Goal: Task Accomplishment & Management: Complete application form

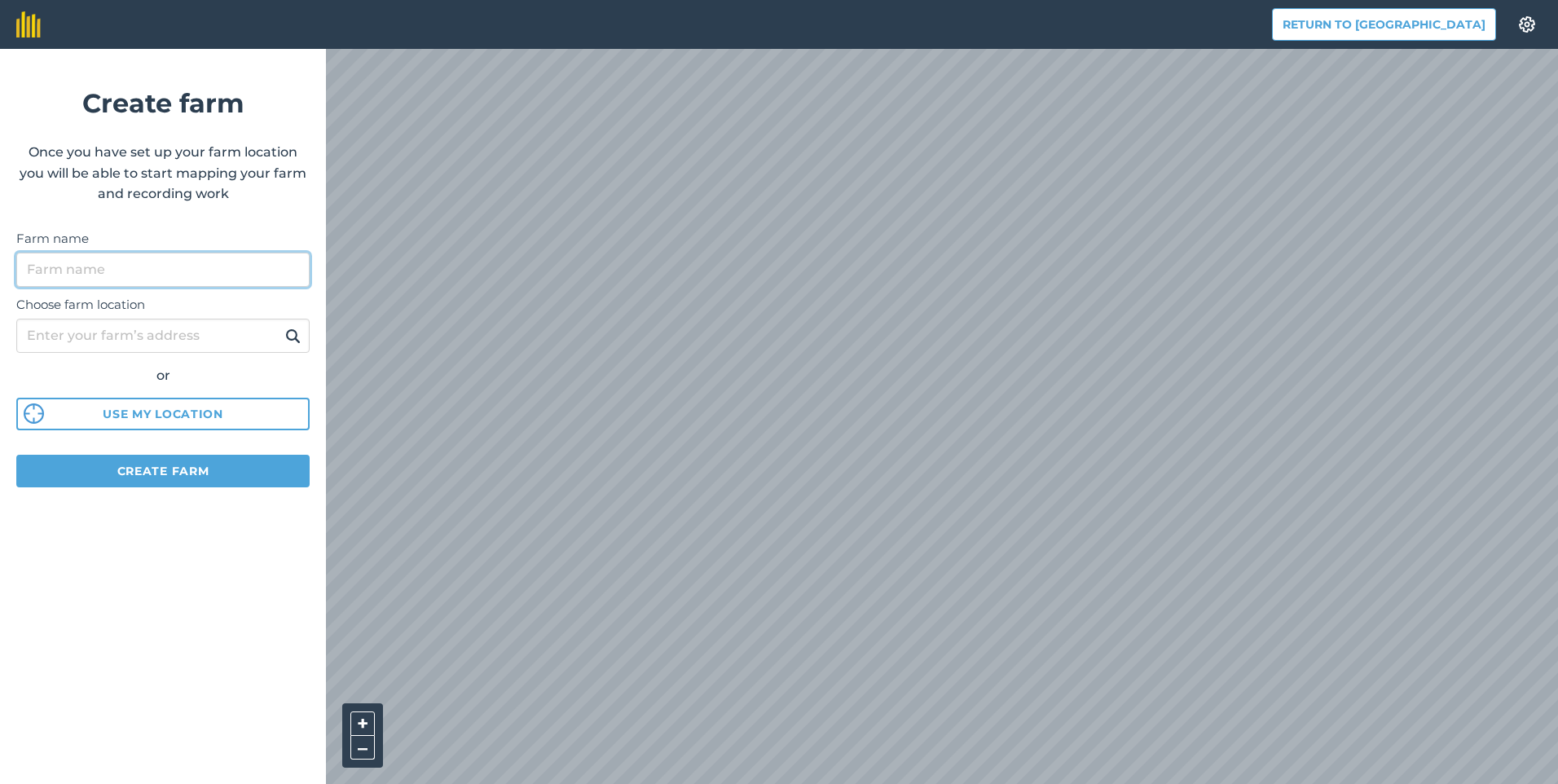
click at [259, 278] on input "Farm name" at bounding box center [163, 270] width 293 height 34
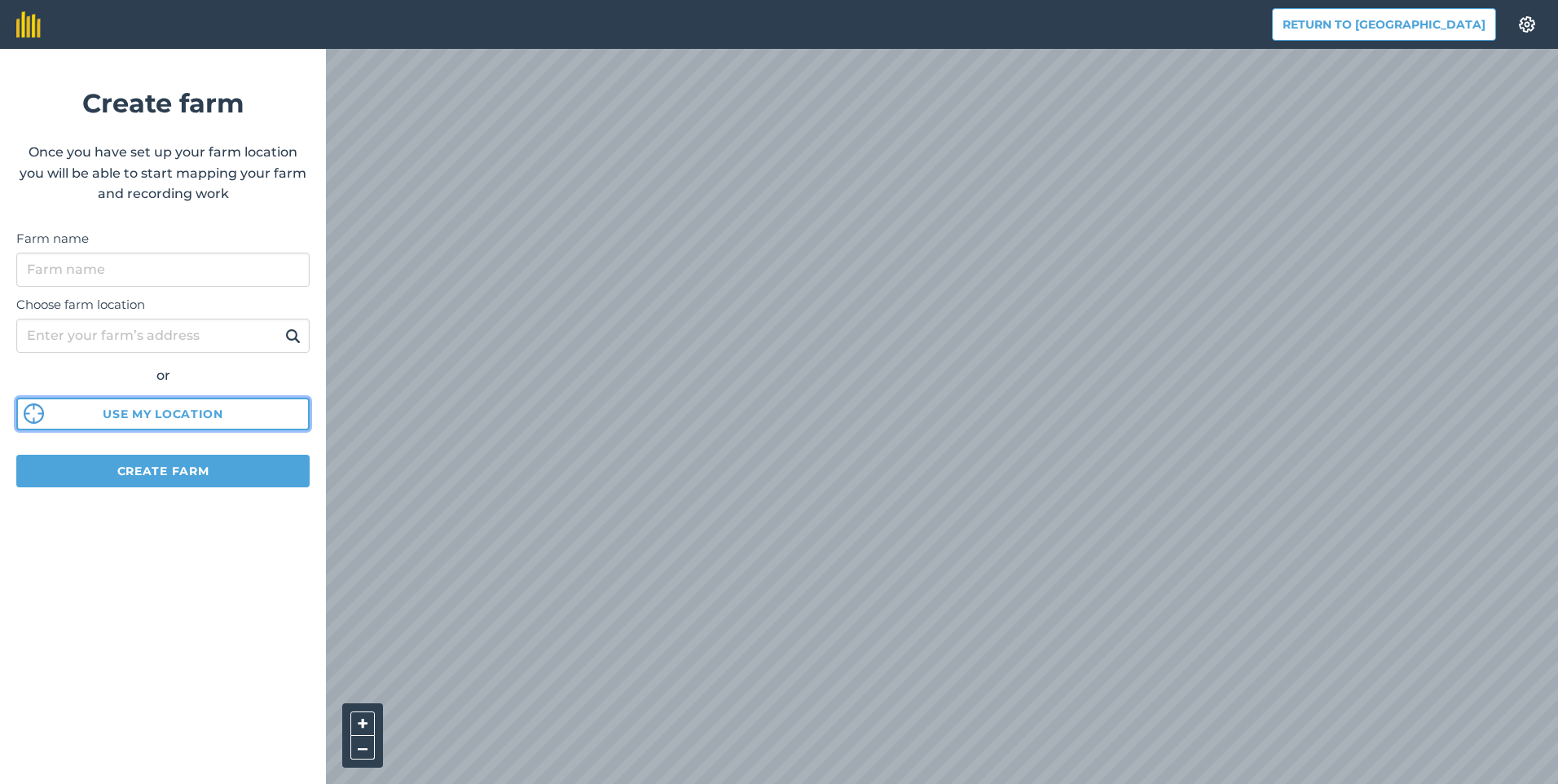
click at [190, 414] on div "Choose farm location or Use my location" at bounding box center [163, 358] width 293 height 144
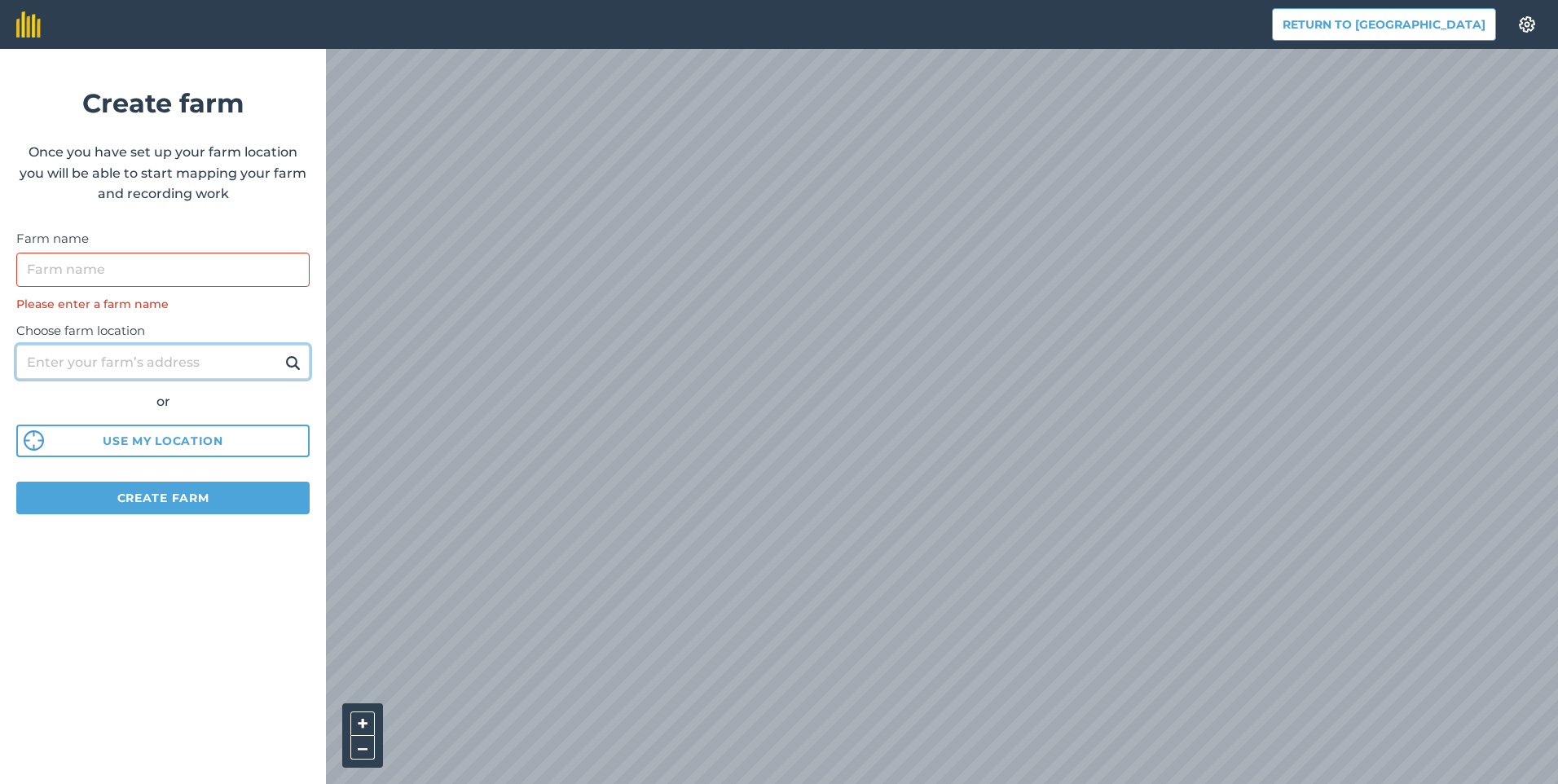
click at [165, 369] on input "Choose farm location" at bounding box center [163, 362] width 293 height 34
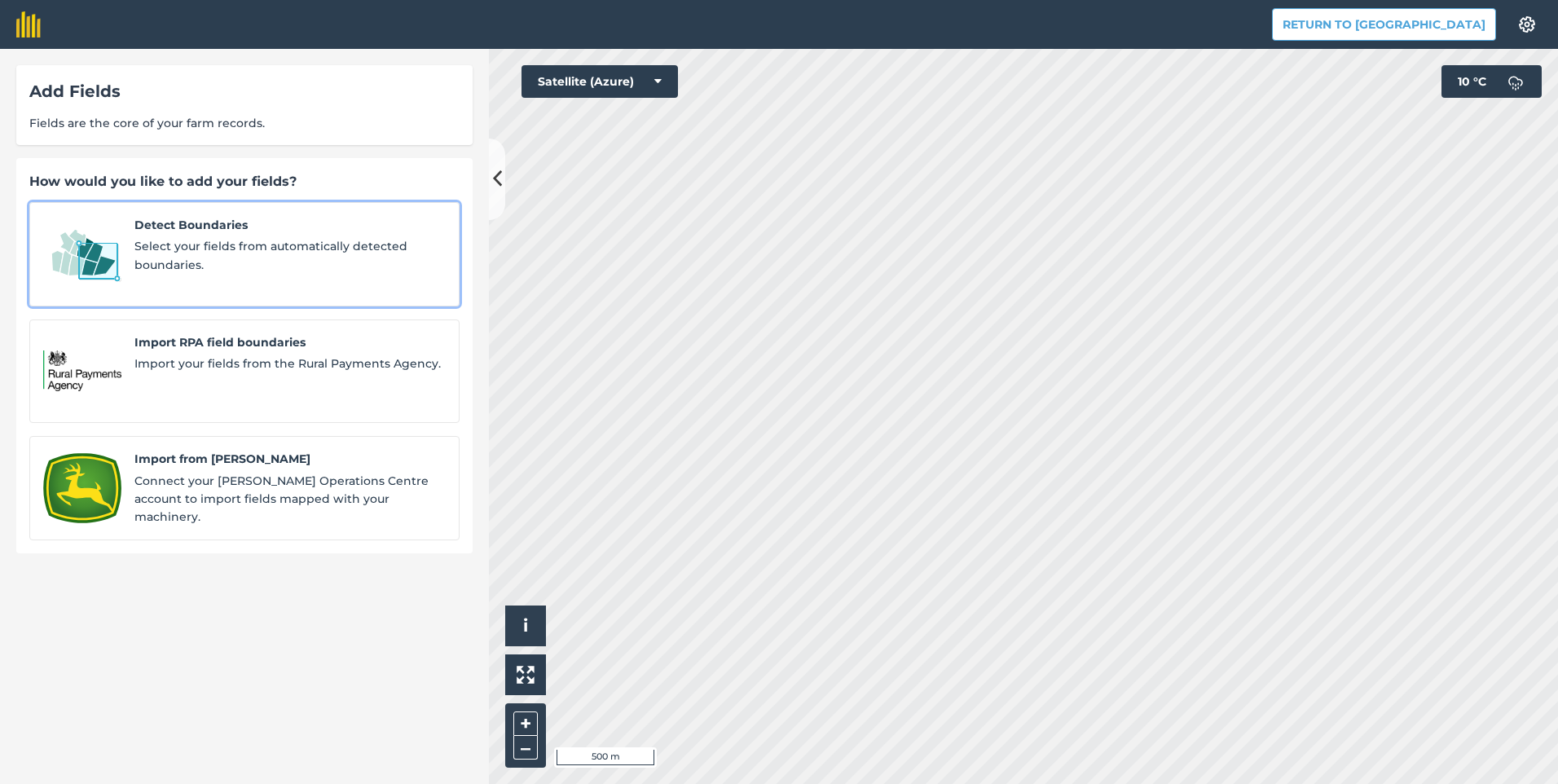
click at [283, 241] on span "Select your fields from automatically detected boundaries." at bounding box center [290, 255] width 311 height 37
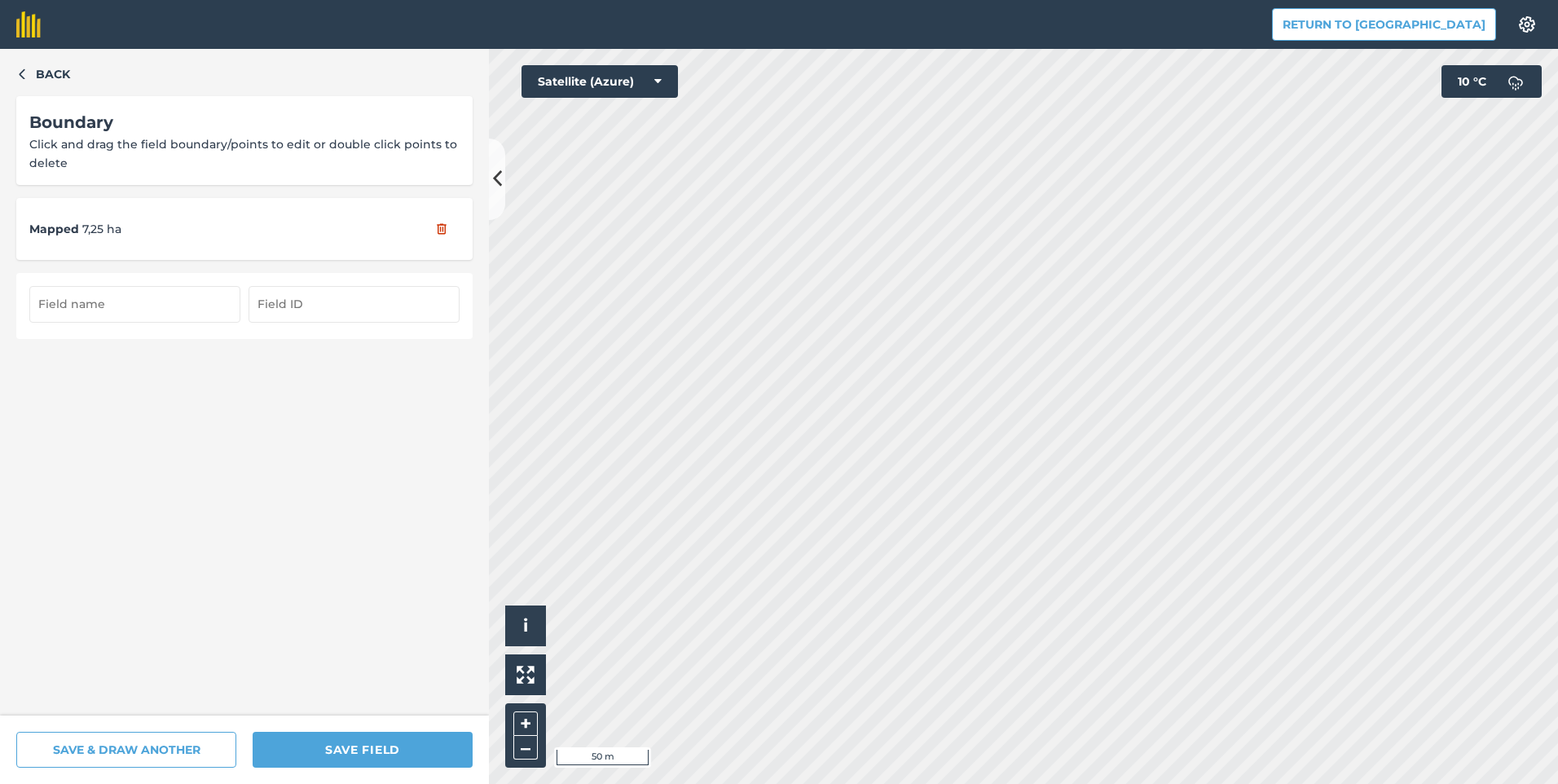
click at [175, 309] on input "text" at bounding box center [134, 304] width 211 height 36
type input "20/5"
click at [306, 305] on input "text" at bounding box center [353, 304] width 211 height 36
type input "20/5"
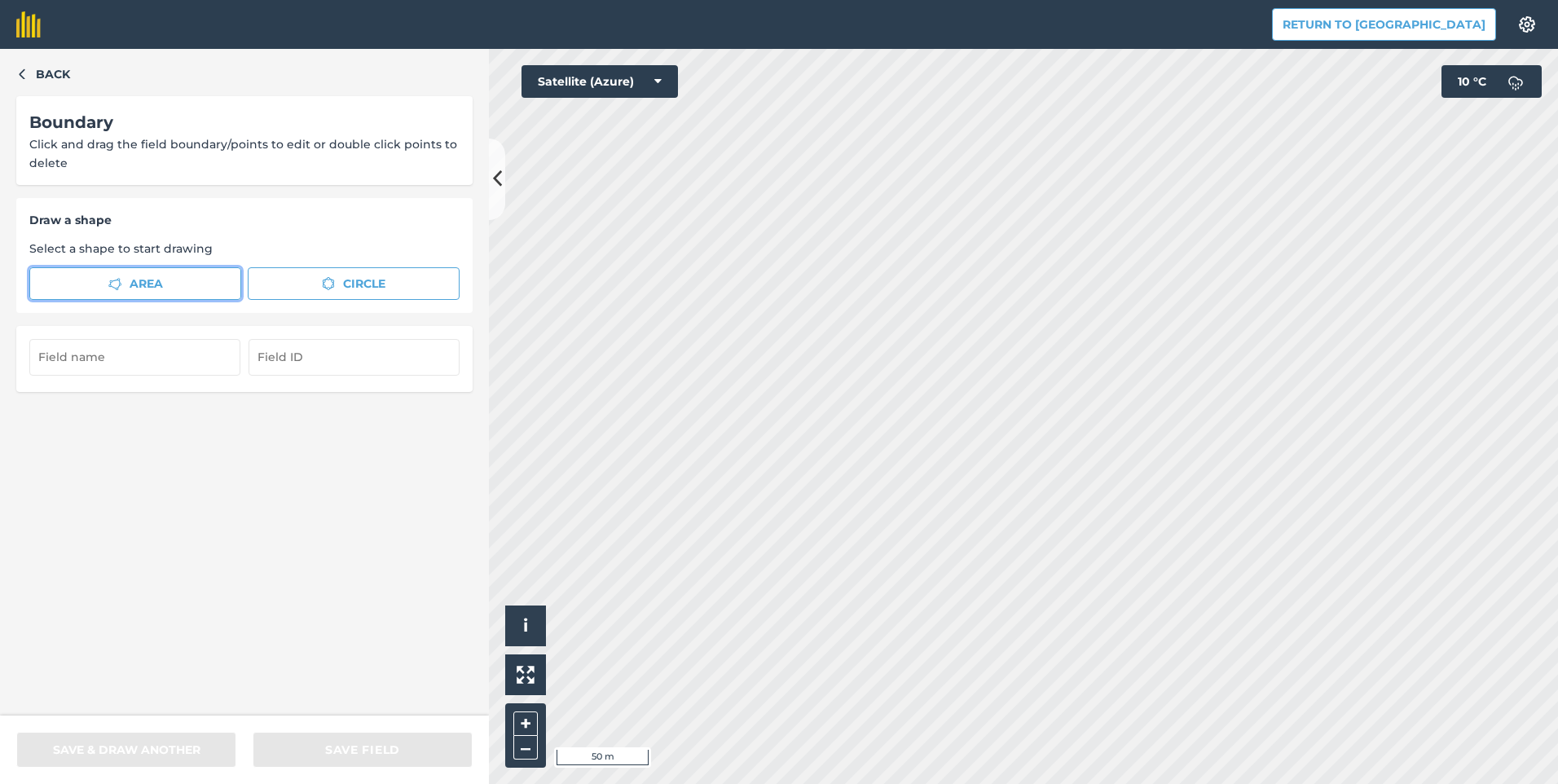
click at [162, 283] on span "Area" at bounding box center [146, 283] width 34 height 18
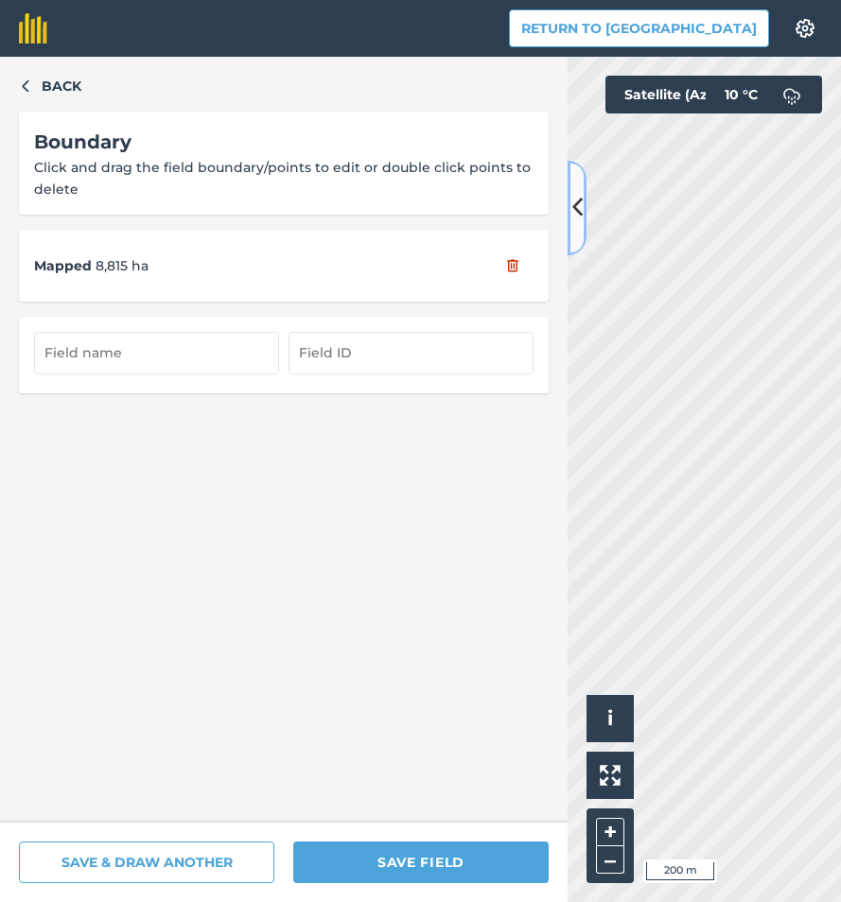
click at [575, 196] on icon at bounding box center [577, 207] width 10 height 33
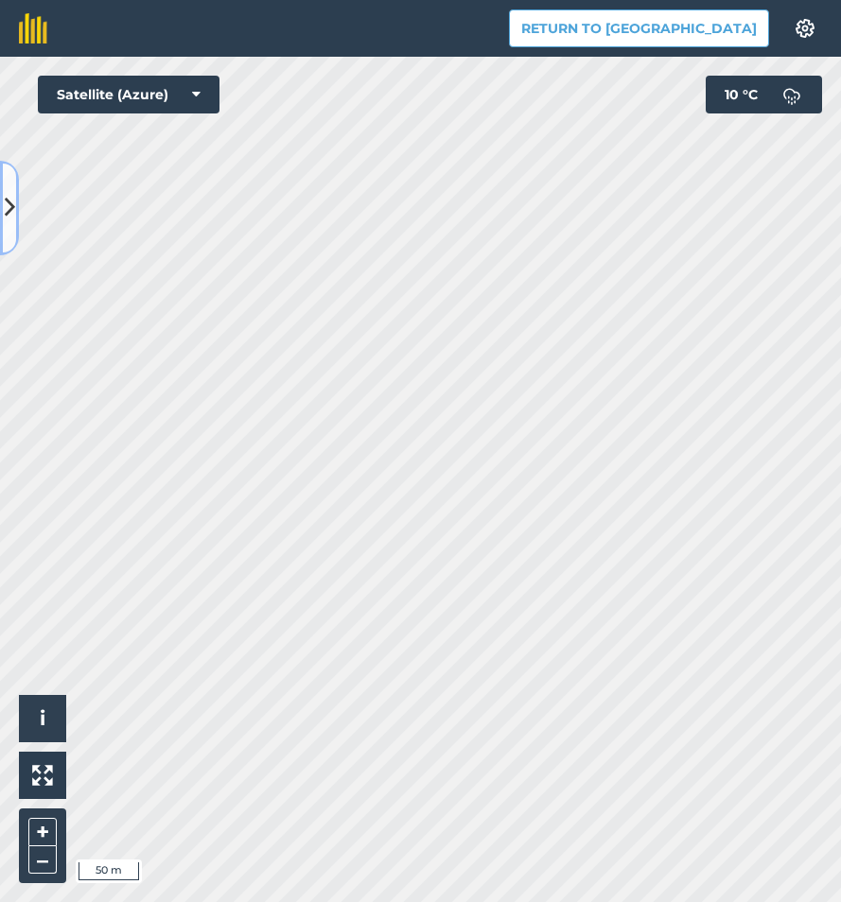
click at [9, 206] on icon at bounding box center [10, 207] width 10 height 33
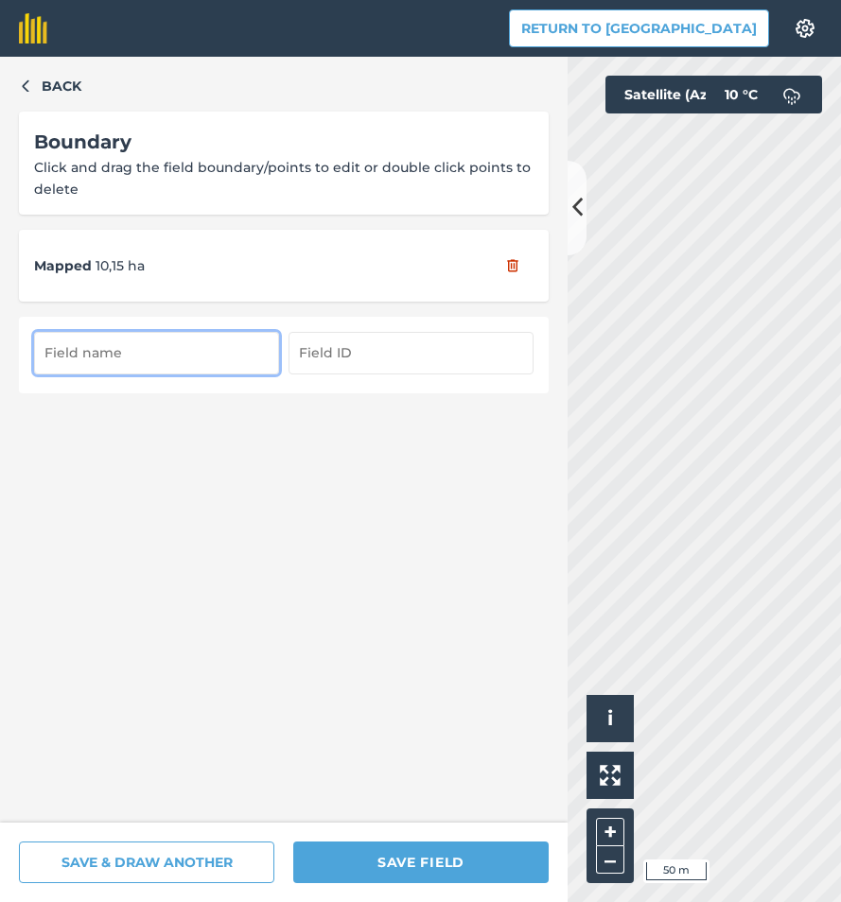
click at [117, 348] on input "text" at bounding box center [156, 353] width 245 height 42
type input "20/3"
click at [314, 356] on input "text" at bounding box center [410, 353] width 245 height 42
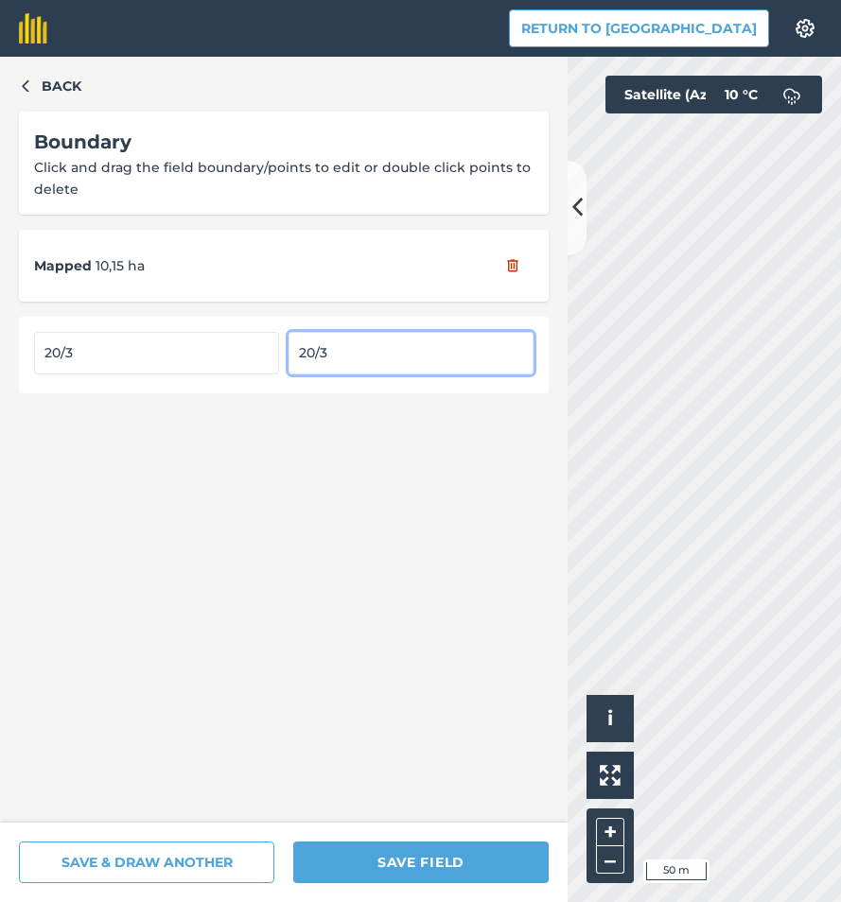
type input "20/3"
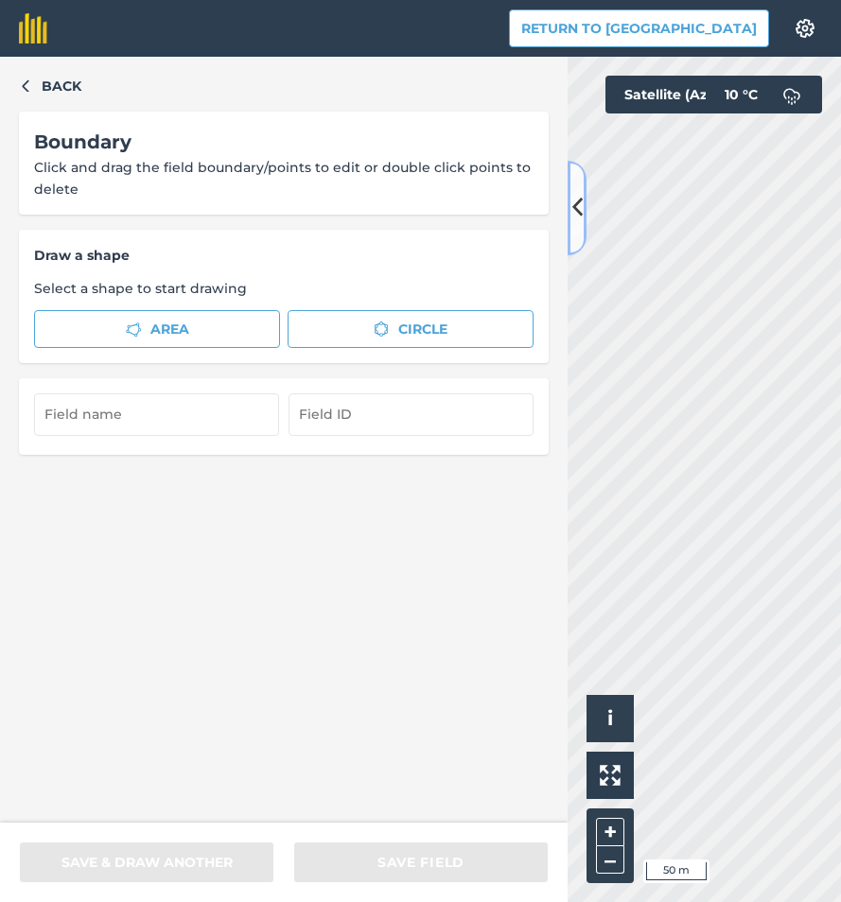
click at [581, 219] on icon at bounding box center [577, 207] width 10 height 33
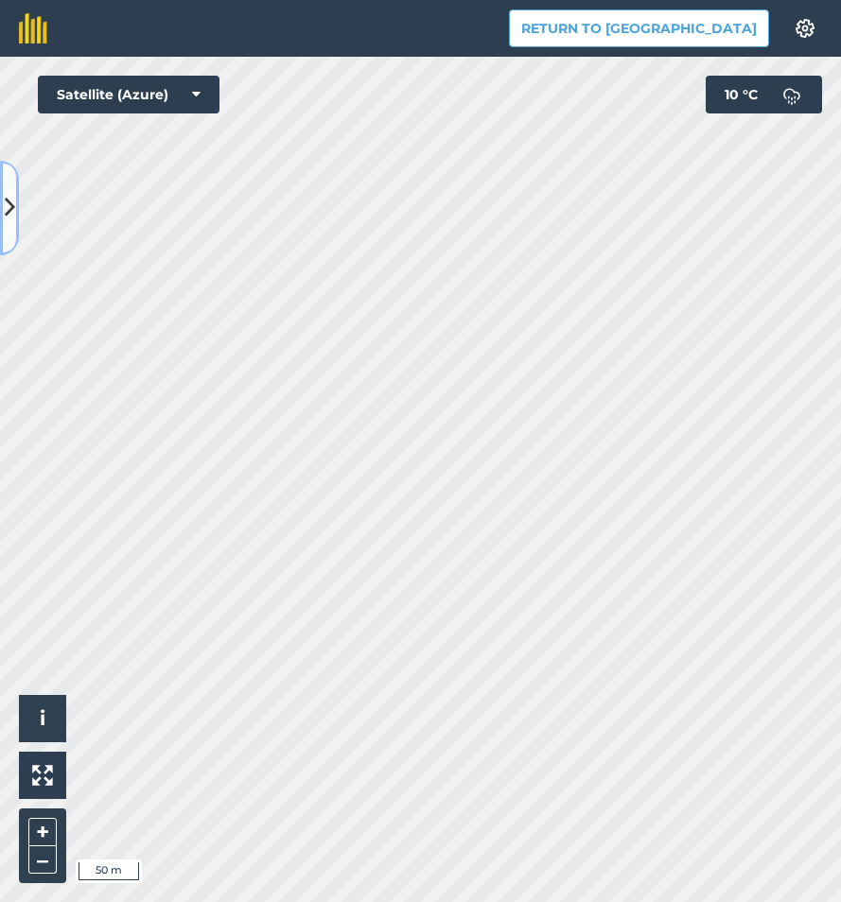
click at [17, 206] on button at bounding box center [9, 208] width 19 height 95
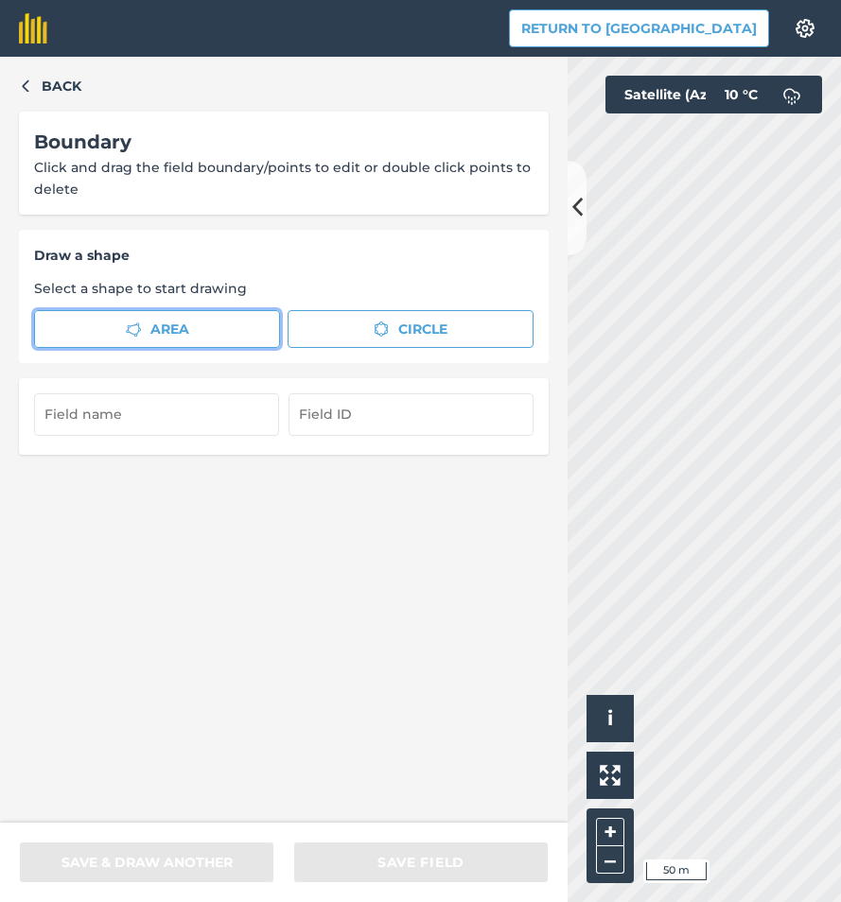
click at [123, 331] on button "Area" at bounding box center [157, 329] width 246 height 38
click at [568, 225] on button at bounding box center [576, 208] width 19 height 95
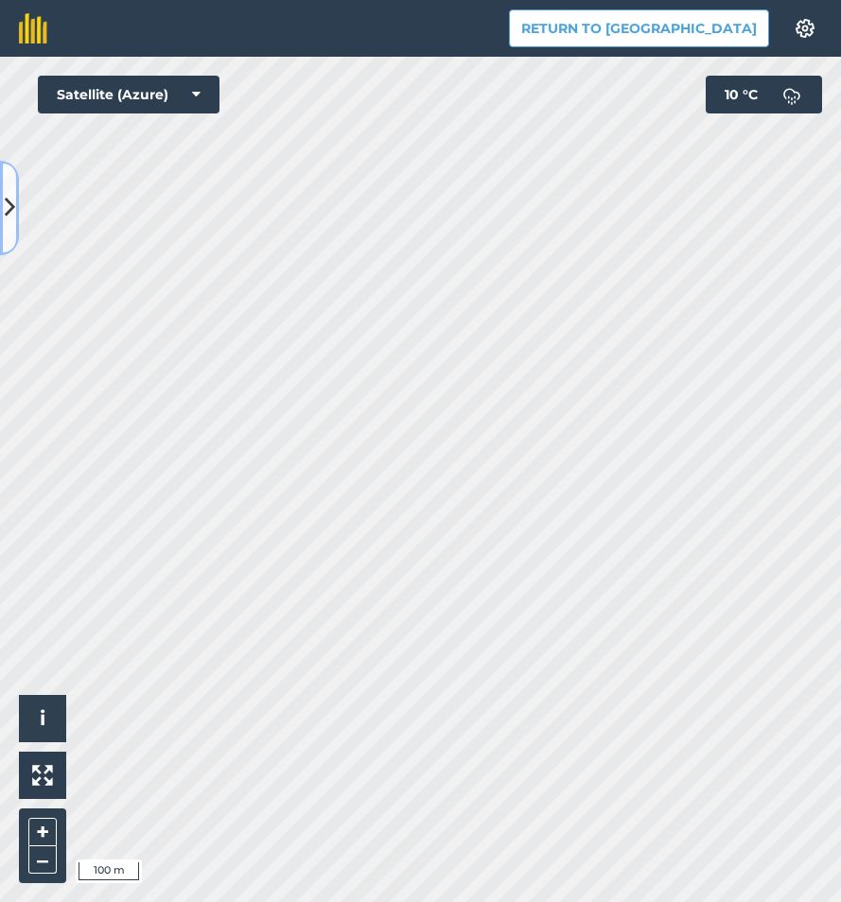
click at [9, 229] on button at bounding box center [9, 208] width 19 height 95
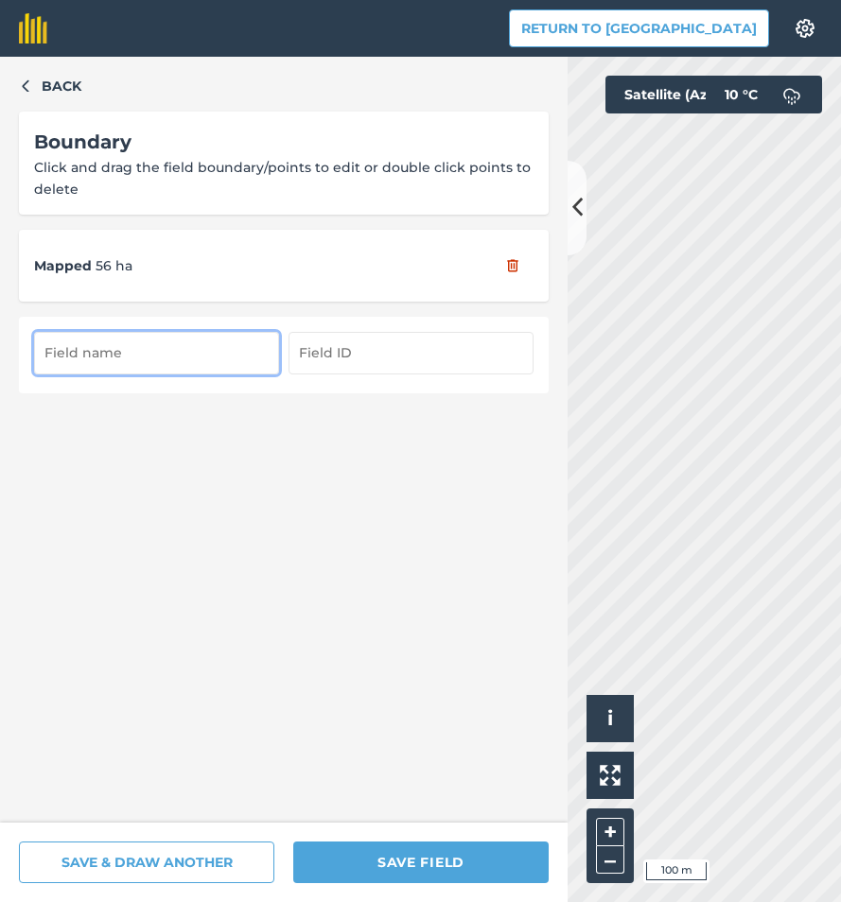
click at [111, 355] on input "text" at bounding box center [156, 353] width 245 height 42
type input "20/2"
drag, startPoint x: 391, startPoint y: 365, endPoint x: 379, endPoint y: 371, distance: 13.5
click at [391, 365] on input "text" at bounding box center [410, 353] width 245 height 42
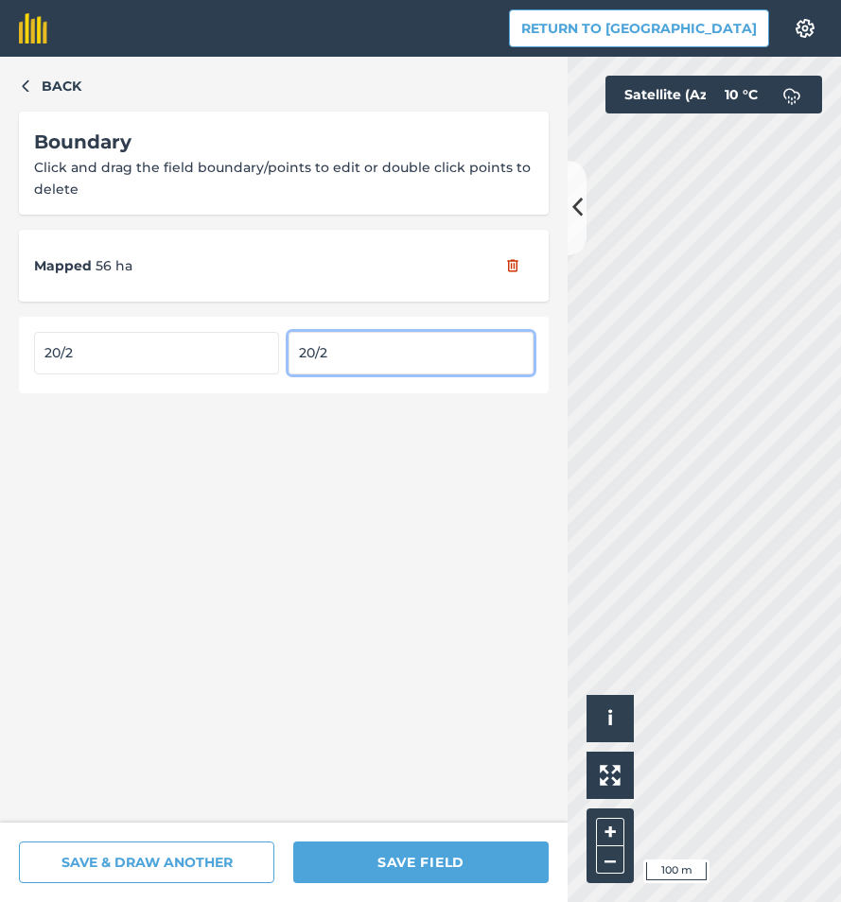
type input "20/2"
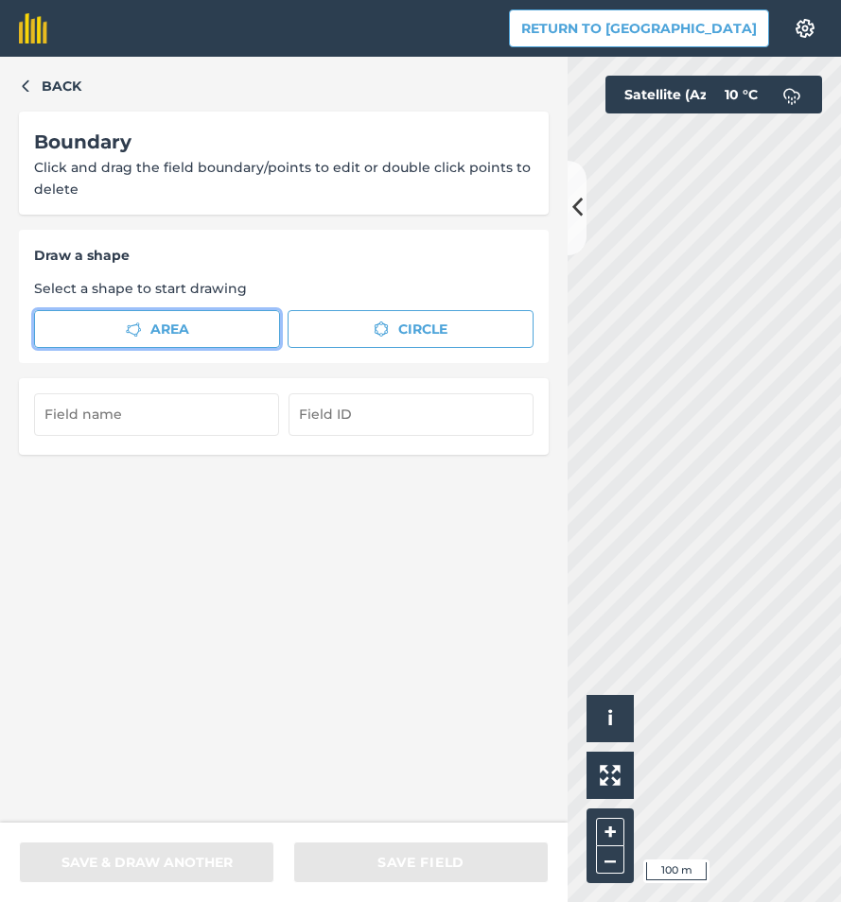
click at [180, 330] on span "Area" at bounding box center [169, 329] width 39 height 21
click at [574, 228] on button at bounding box center [576, 208] width 19 height 95
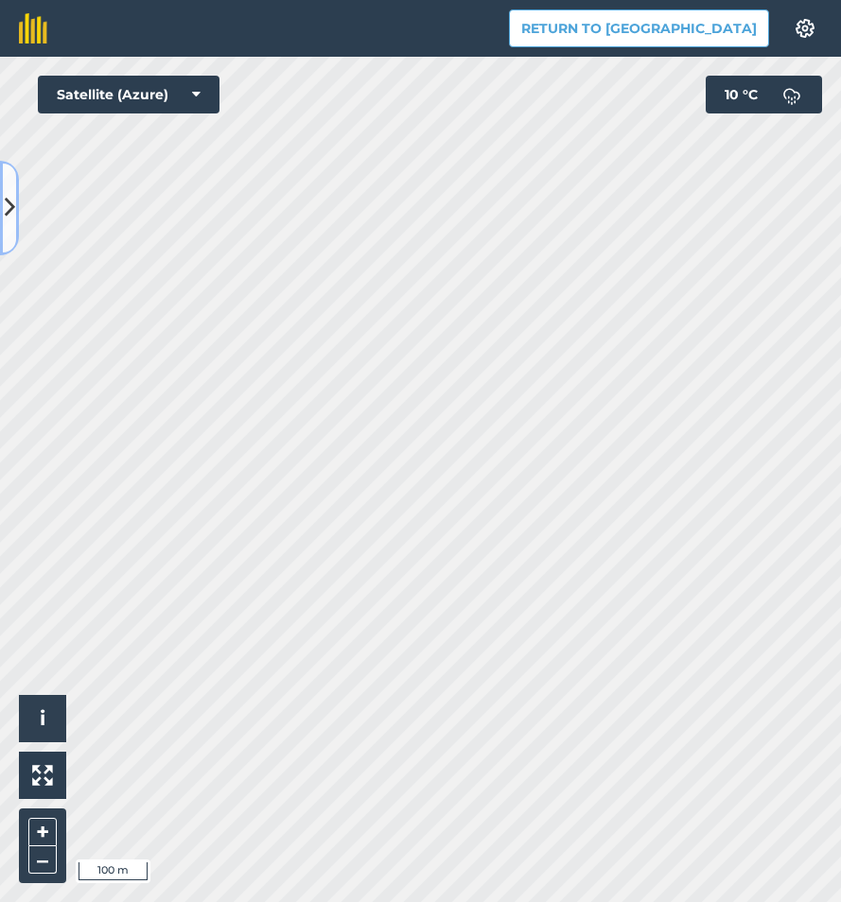
click at [6, 205] on icon at bounding box center [10, 207] width 10 height 33
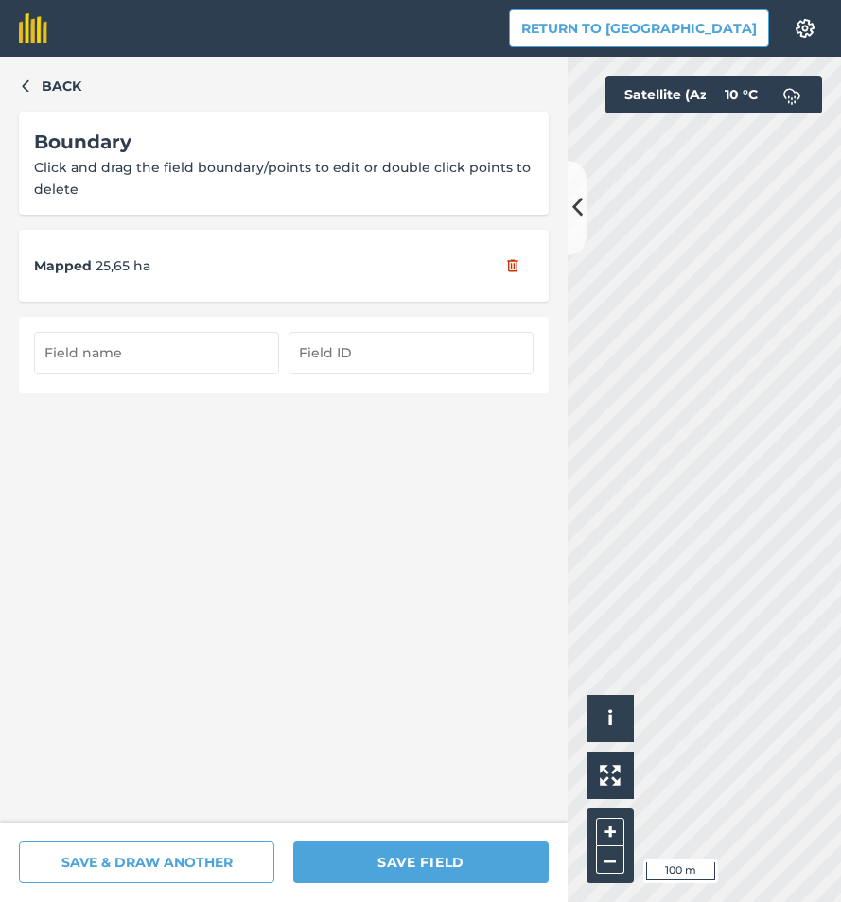
click at [77, 346] on input "text" at bounding box center [156, 353] width 245 height 42
type input "20/1"
drag, startPoint x: 445, startPoint y: 355, endPoint x: 434, endPoint y: 342, distance: 16.7
click at [436, 344] on input "text" at bounding box center [410, 353] width 245 height 42
type input "20/1"
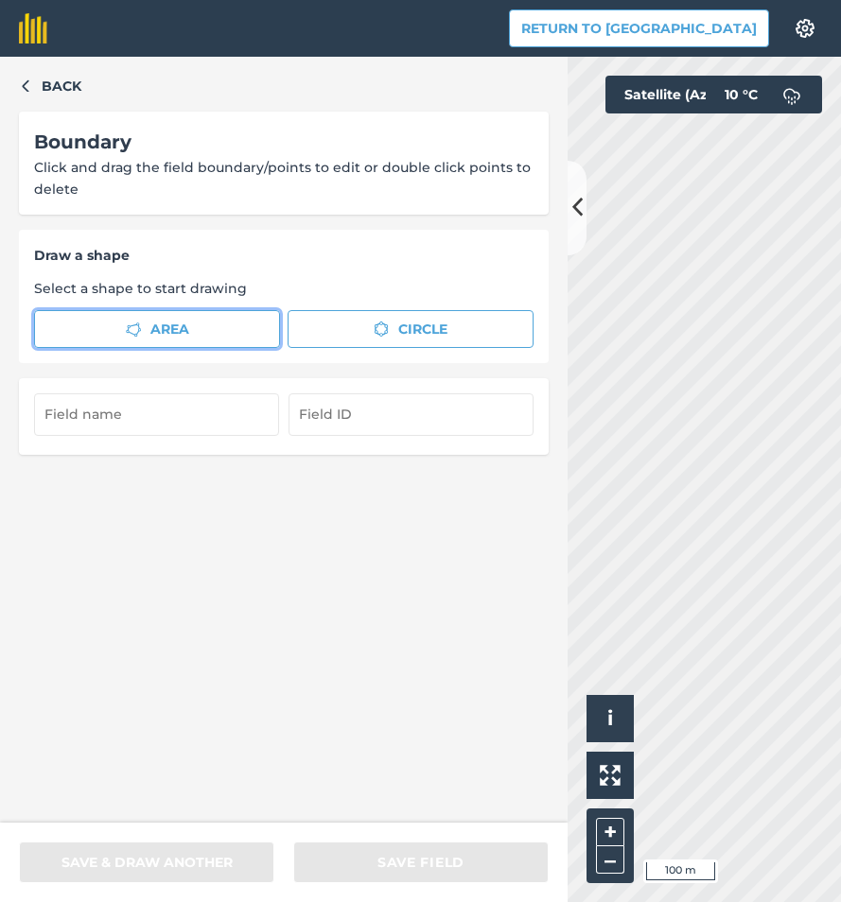
click at [183, 329] on span "Area" at bounding box center [169, 329] width 39 height 21
click at [576, 218] on icon at bounding box center [577, 207] width 10 height 33
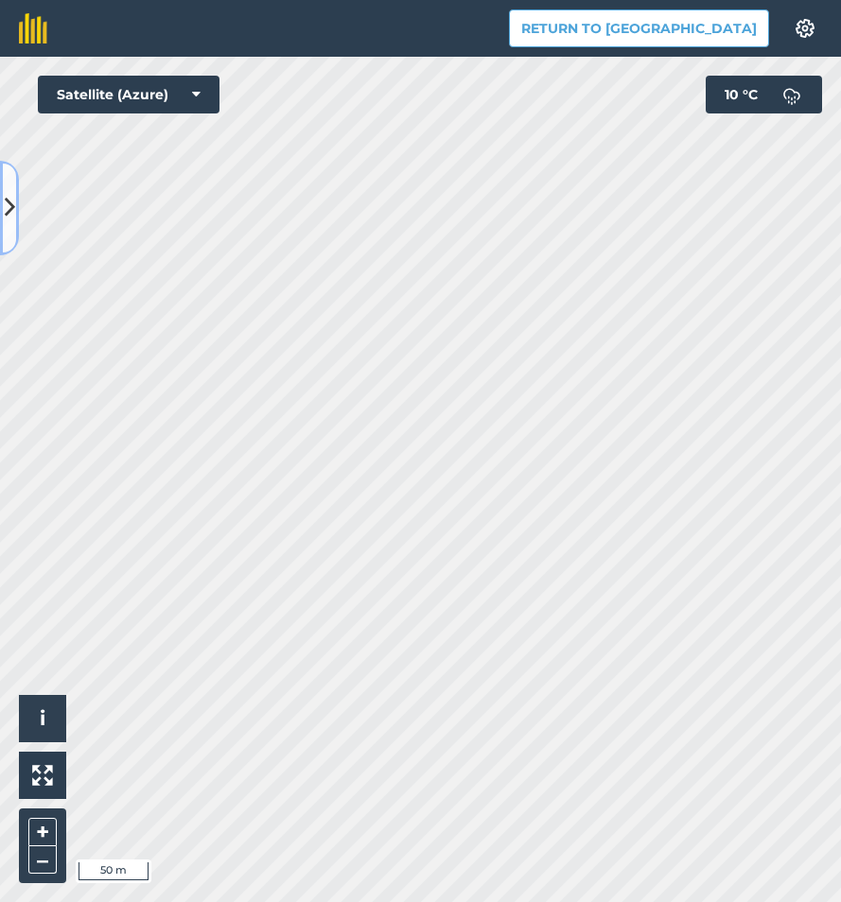
click at [5, 220] on icon at bounding box center [10, 207] width 10 height 33
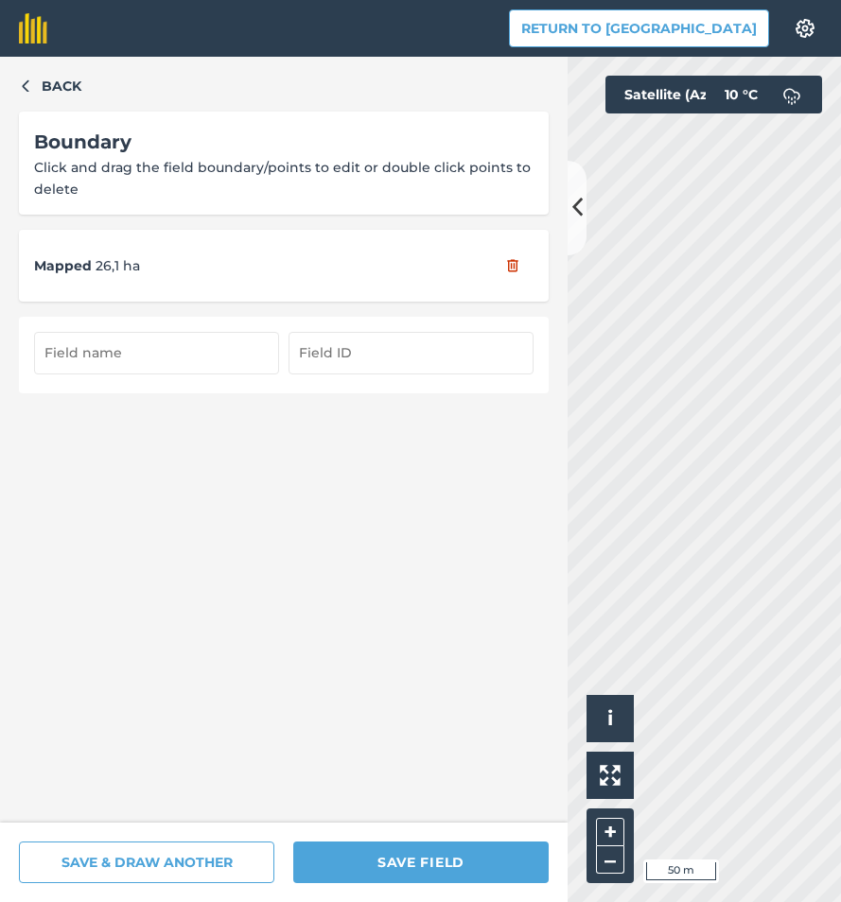
click at [143, 349] on input "text" at bounding box center [156, 353] width 245 height 42
type input "9/1"
click at [307, 356] on input "text" at bounding box center [410, 353] width 245 height 42
type input "9/1"
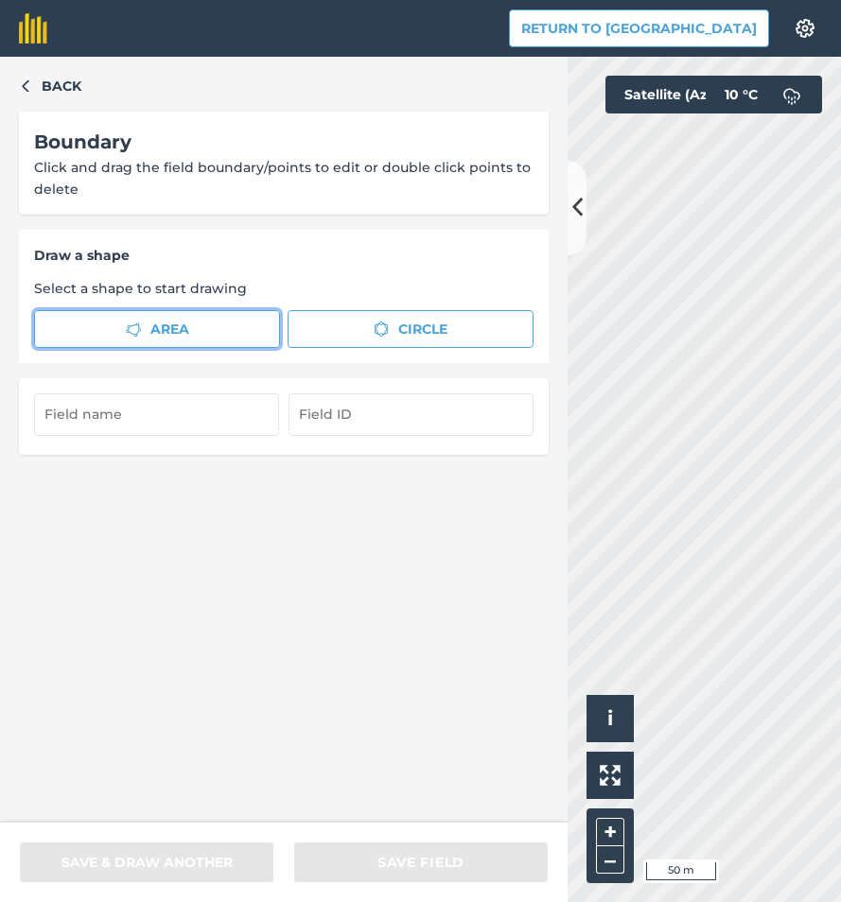
click at [179, 328] on span "Area" at bounding box center [169, 329] width 39 height 21
click at [573, 227] on button at bounding box center [576, 208] width 19 height 95
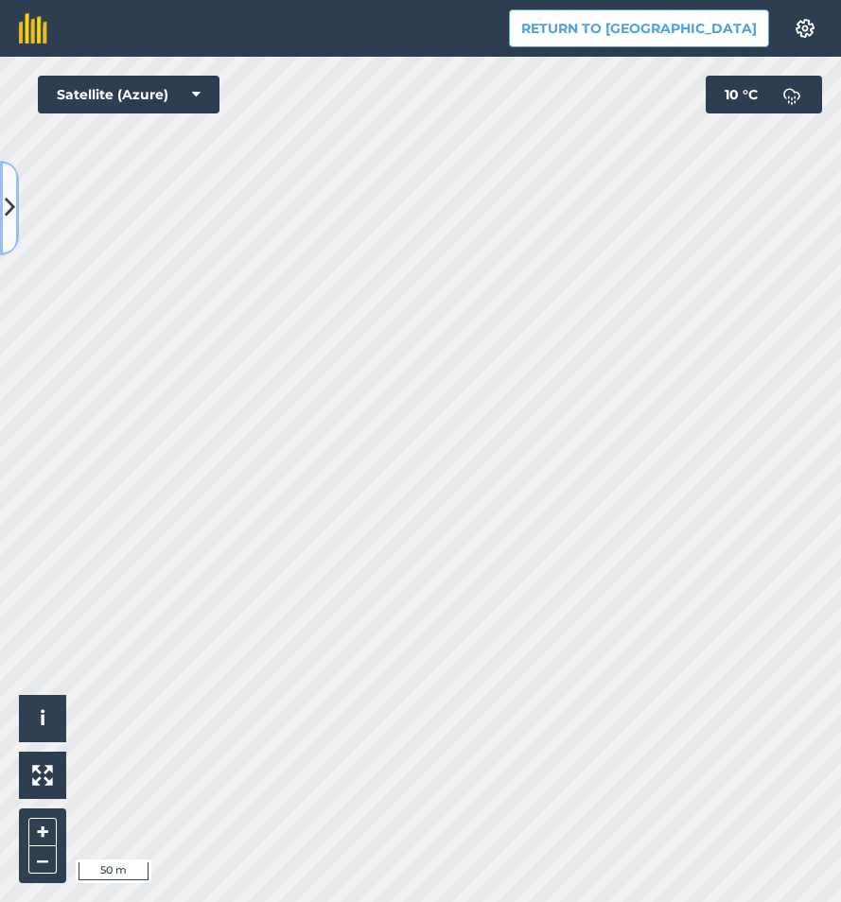
click at [8, 218] on icon at bounding box center [10, 207] width 10 height 33
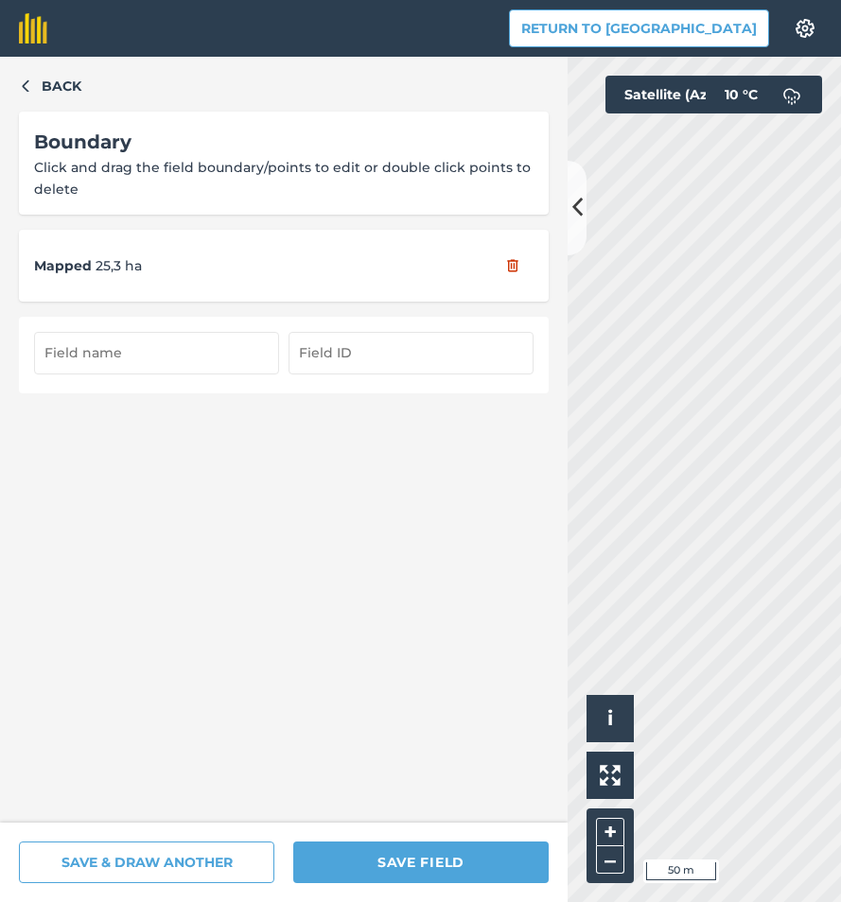
click at [91, 351] on input "text" at bounding box center [156, 353] width 245 height 42
type input "9/2"
click at [317, 354] on input "text" at bounding box center [410, 353] width 245 height 42
type input "9/2"
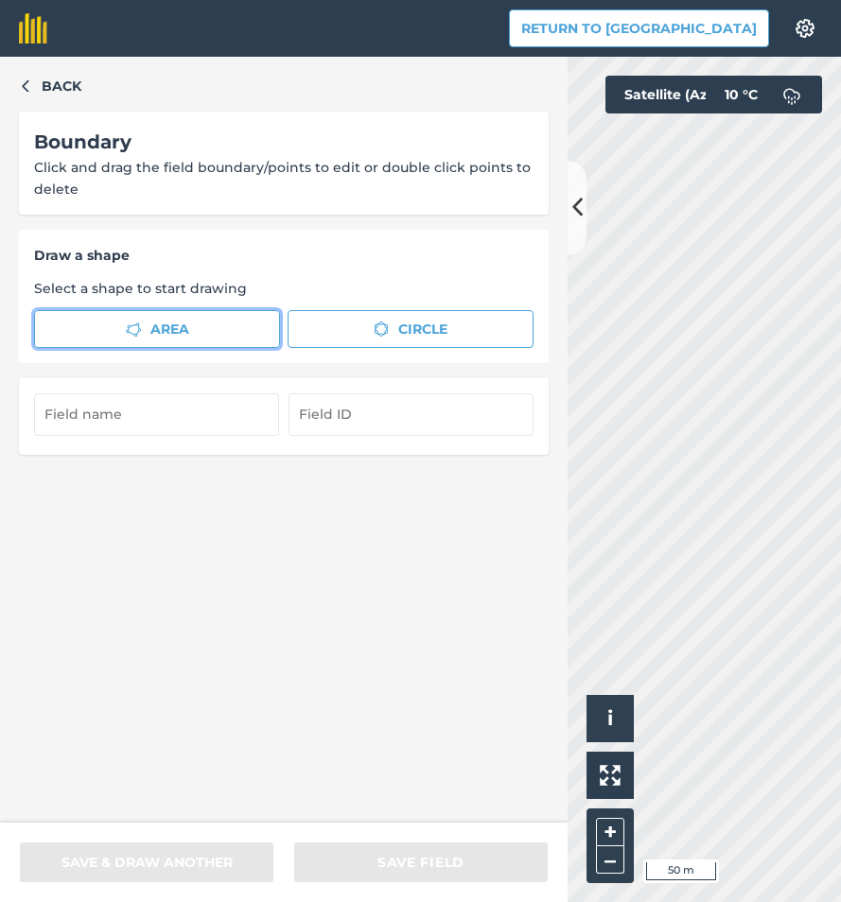
click at [112, 331] on button "Area" at bounding box center [157, 329] width 246 height 38
click at [570, 224] on button at bounding box center [576, 208] width 19 height 95
